Goal: Task Accomplishment & Management: Manage account settings

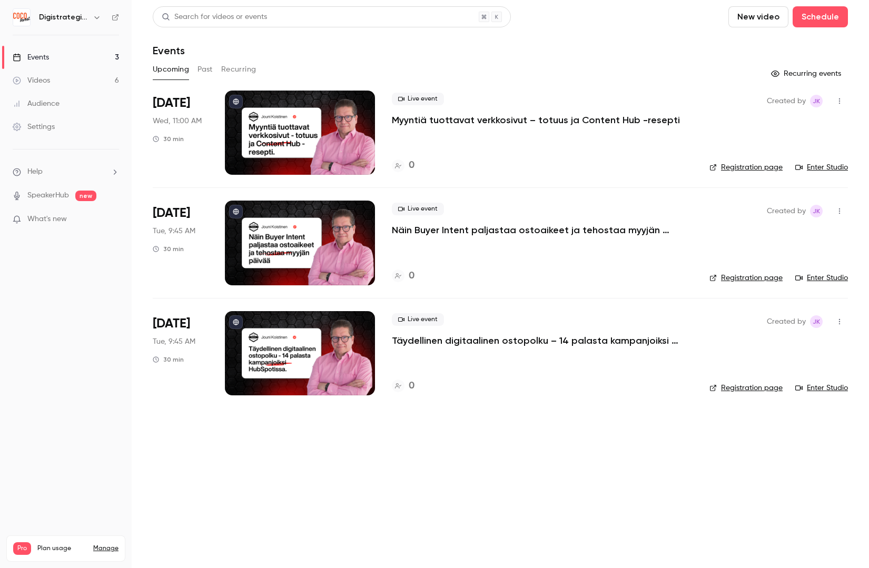
click at [171, 103] on span "[DATE]" at bounding box center [171, 103] width 37 height 17
click at [61, 57] on link "Events 3" at bounding box center [66, 57] width 132 height 23
click at [66, 58] on link "Events 3" at bounding box center [66, 57] width 132 height 23
click at [182, 122] on span "Wed, 11:00 AM" at bounding box center [177, 121] width 49 height 11
click at [332, 131] on div at bounding box center [300, 133] width 150 height 84
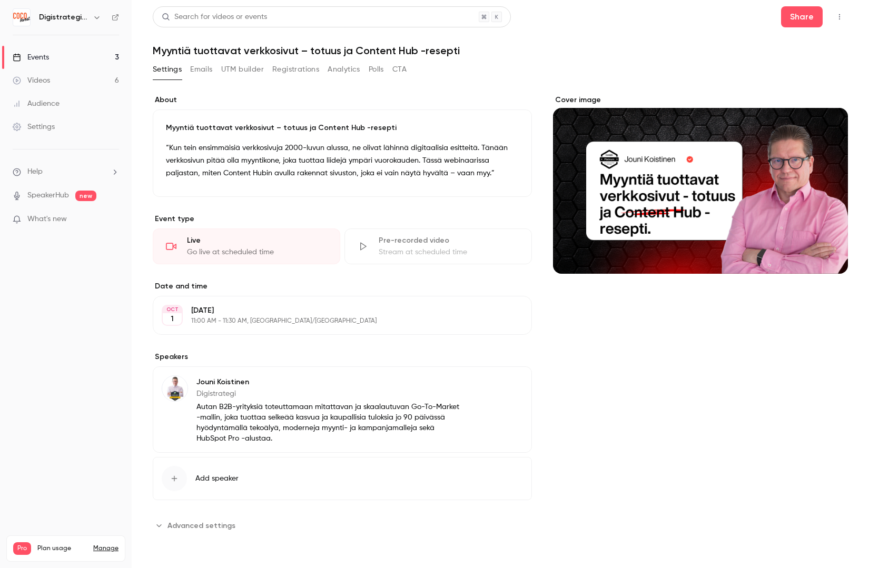
click at [227, 312] on p "[DATE]" at bounding box center [333, 310] width 285 height 11
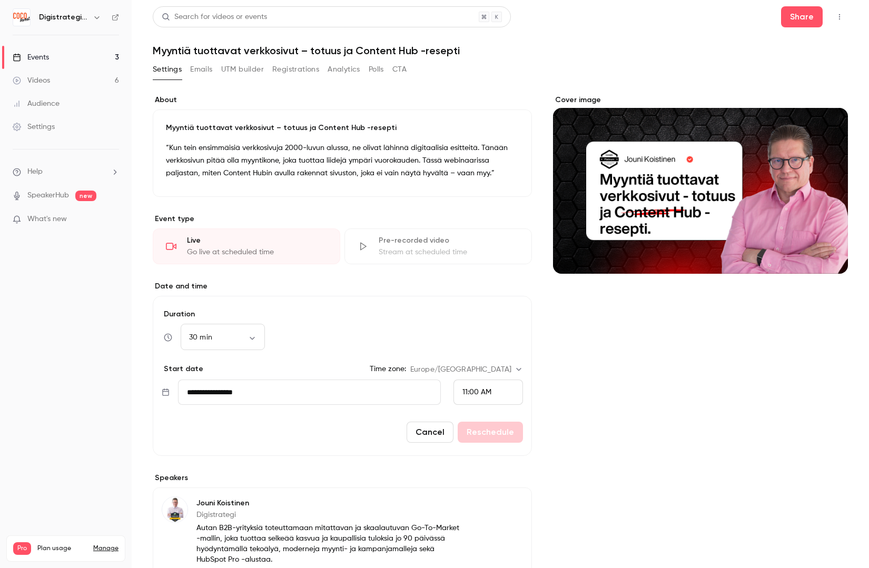
click at [478, 392] on span "11:00 AM" at bounding box center [476, 392] width 29 height 7
click at [486, 339] on span "11:30 AM" at bounding box center [476, 341] width 28 height 7
click at [499, 432] on button "Reschedule" at bounding box center [490, 432] width 65 height 21
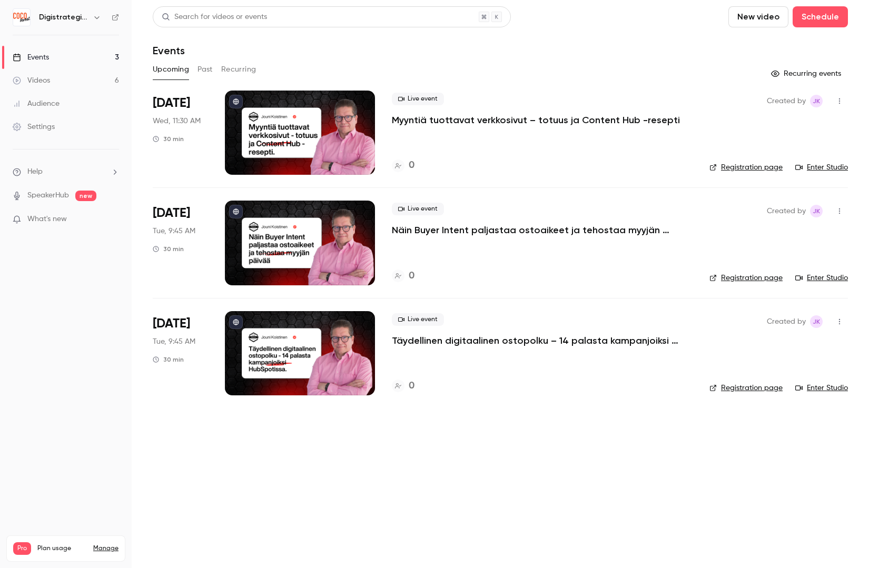
click at [326, 138] on div at bounding box center [300, 133] width 150 height 84
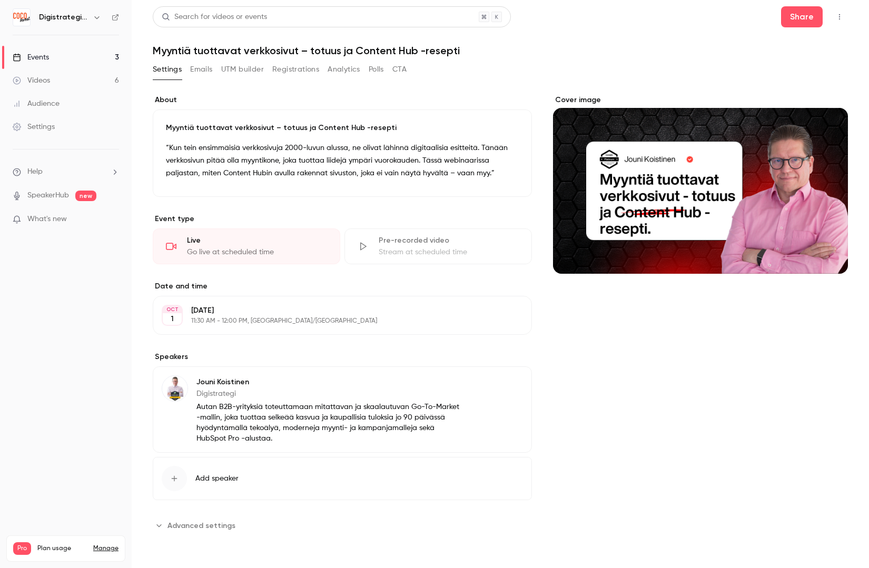
click at [841, 15] on icon "button" at bounding box center [839, 16] width 8 height 7
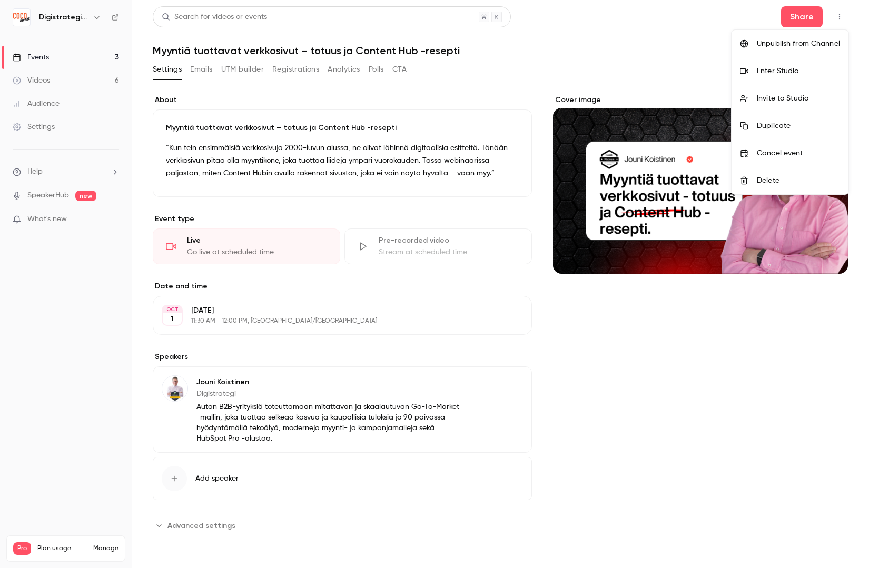
click at [789, 71] on div "Enter Studio" at bounding box center [798, 71] width 83 height 11
